Goal: Navigation & Orientation: Find specific page/section

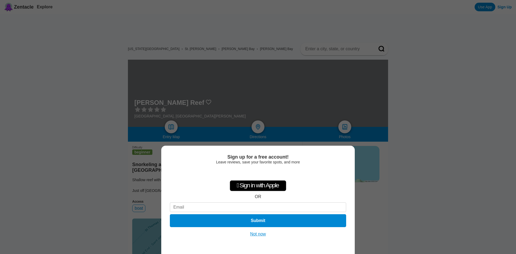
click at [253, 233] on button "Not now" at bounding box center [258, 233] width 19 height 5
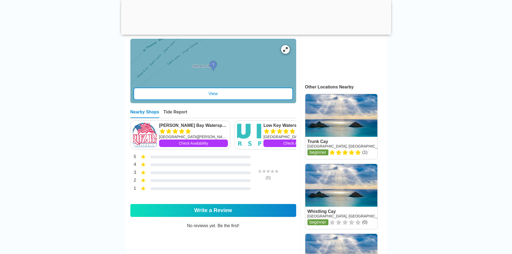
scroll to position [242, 0]
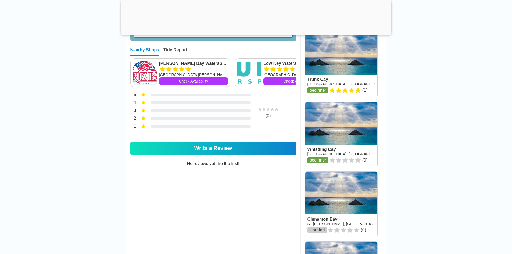
click at [333, 153] on link at bounding box center [341, 134] width 72 height 65
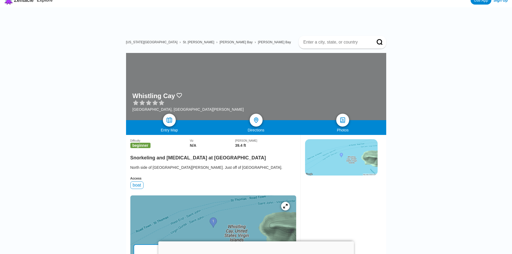
scroll to position [81, 0]
